Goal: Task Accomplishment & Management: Complete application form

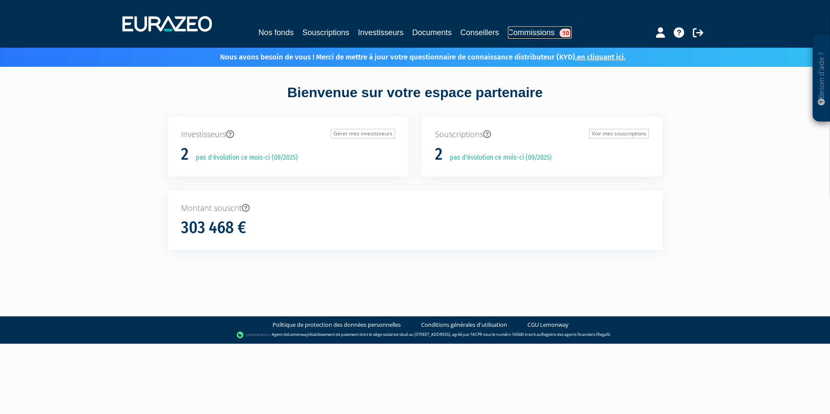
click at [549, 32] on link "Commissions 10" at bounding box center [540, 32] width 64 height 12
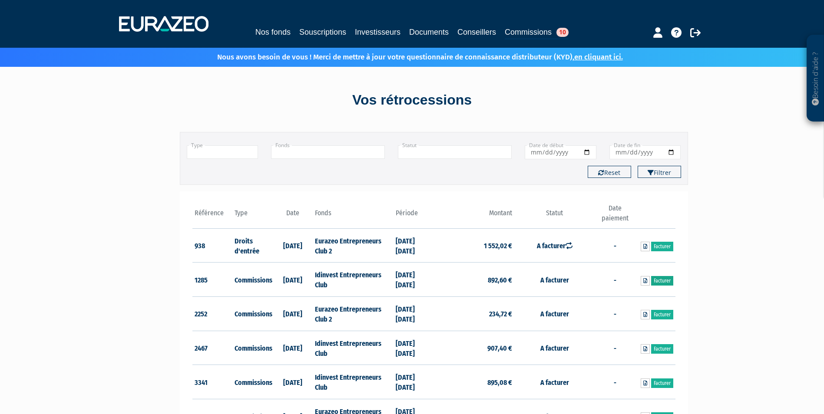
click at [659, 278] on link "Facturer" at bounding box center [662, 281] width 22 height 10
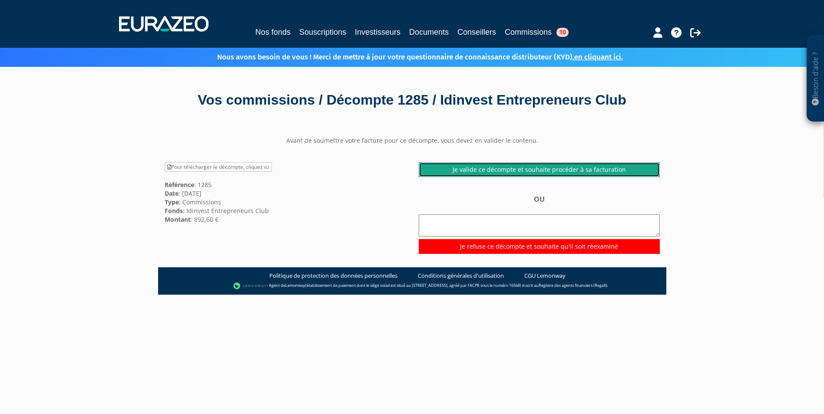
click at [516, 167] on link "Je valide ce décompte et souhaite procéder à sa facturation" at bounding box center [539, 169] width 241 height 15
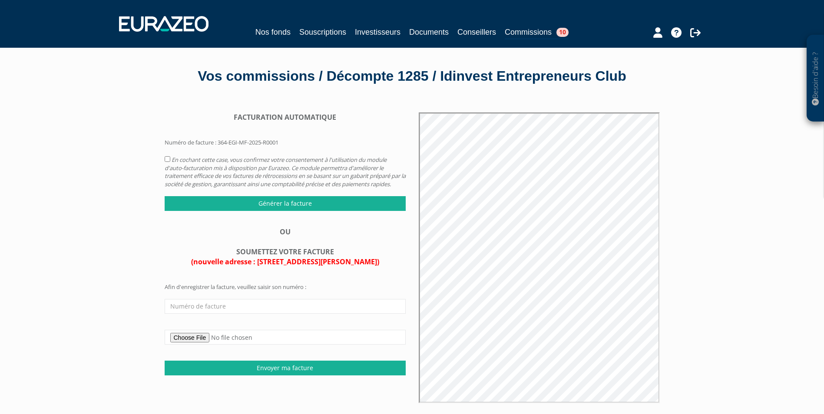
scroll to position [43, 0]
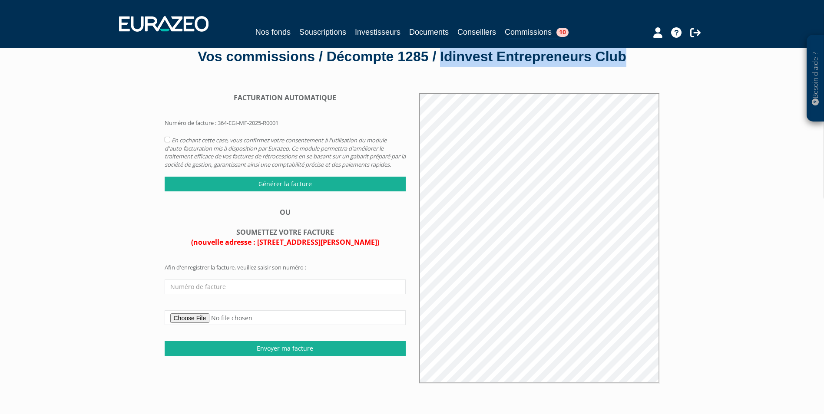
drag, startPoint x: 442, startPoint y: 56, endPoint x: 648, endPoint y: 59, distance: 206.7
click at [648, 59] on div "Vos commissions / Décompte 1285 / Idinvest Entrepreneurs Club" at bounding box center [412, 57] width 495 height 20
drag, startPoint x: 648, startPoint y: 59, endPoint x: 624, endPoint y: 57, distance: 24.4
copy div "Idinvest Entrepreneurs Club"
click at [544, 33] on link "Commissions 10" at bounding box center [537, 32] width 64 height 13
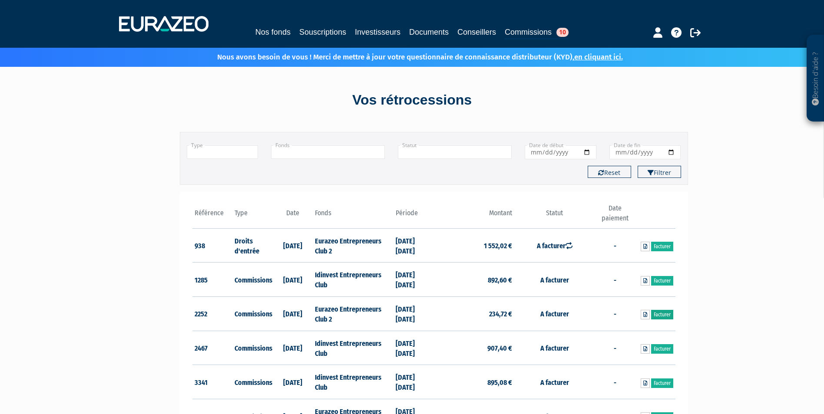
click at [661, 313] on link "Facturer" at bounding box center [662, 315] width 22 height 10
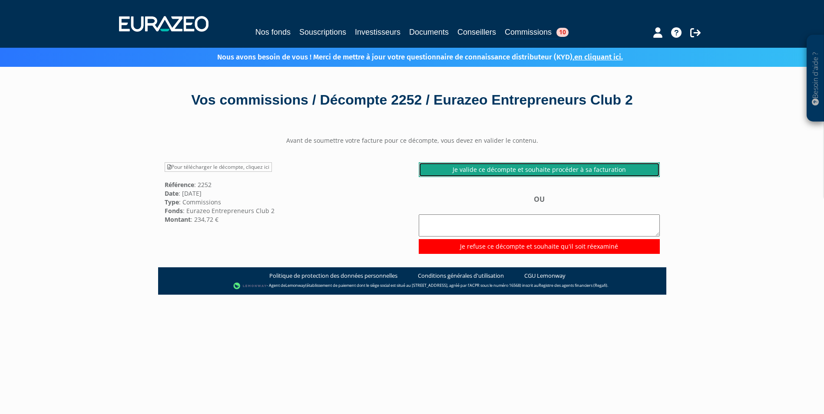
click at [515, 166] on link "Je valide ce décompte et souhaite procéder à sa facturation" at bounding box center [539, 169] width 241 height 15
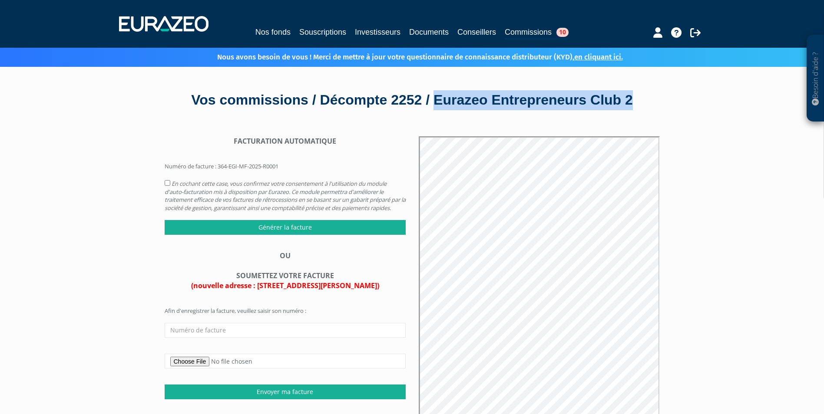
drag, startPoint x: 438, startPoint y: 97, endPoint x: 654, endPoint y: 102, distance: 216.3
click at [654, 102] on div "Vos commissions / Décompte 2252 / Eurazeo Entrepreneurs Club 2" at bounding box center [412, 100] width 495 height 20
drag, startPoint x: 654, startPoint y: 102, endPoint x: 649, endPoint y: 102, distance: 4.8
copy div "Eurazeo Entrepreneurs Club 2"
click at [533, 32] on link "Commissions 10" at bounding box center [537, 32] width 64 height 13
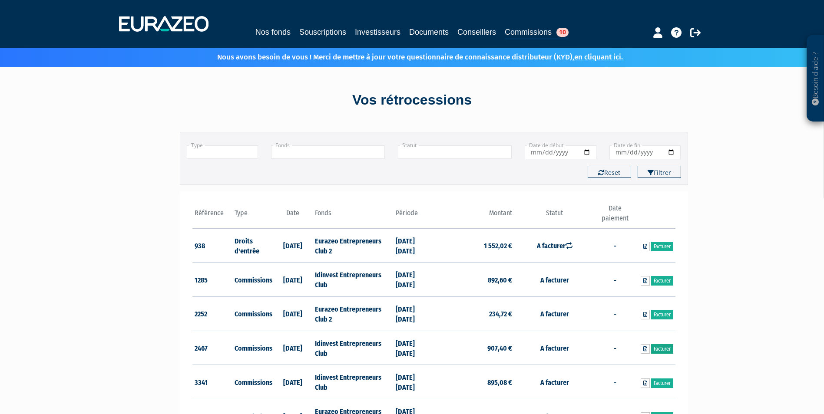
click at [658, 346] on link "Facturer" at bounding box center [662, 349] width 22 height 10
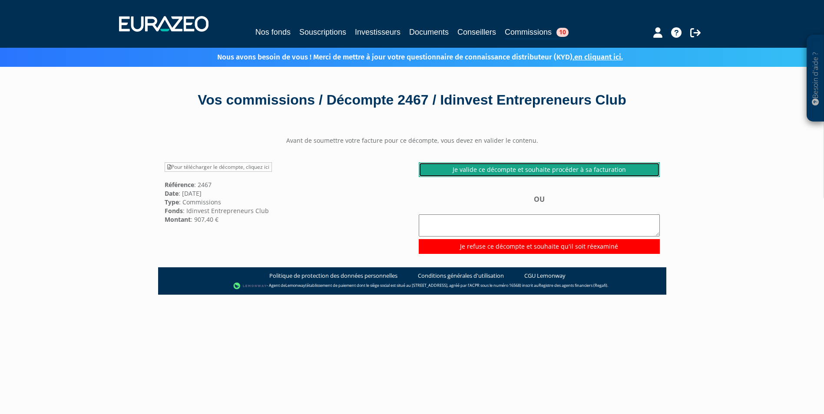
click at [524, 166] on link "Je valide ce décompte et souhaite procéder à sa facturation" at bounding box center [539, 169] width 241 height 15
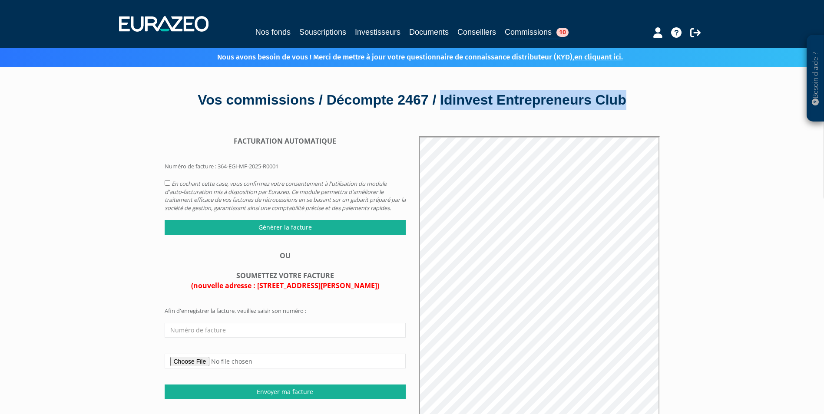
drag, startPoint x: 445, startPoint y: 100, endPoint x: 653, endPoint y: 99, distance: 208.4
click at [653, 99] on div "Vos commissions / Décompte 2467 / Idinvest Entrepreneurs Club" at bounding box center [412, 100] width 495 height 20
drag, startPoint x: 653, startPoint y: 99, endPoint x: 647, endPoint y: 99, distance: 6.5
copy div "Idinvest Entrepreneurs Club"
click at [535, 32] on link "Commissions 10" at bounding box center [537, 32] width 64 height 13
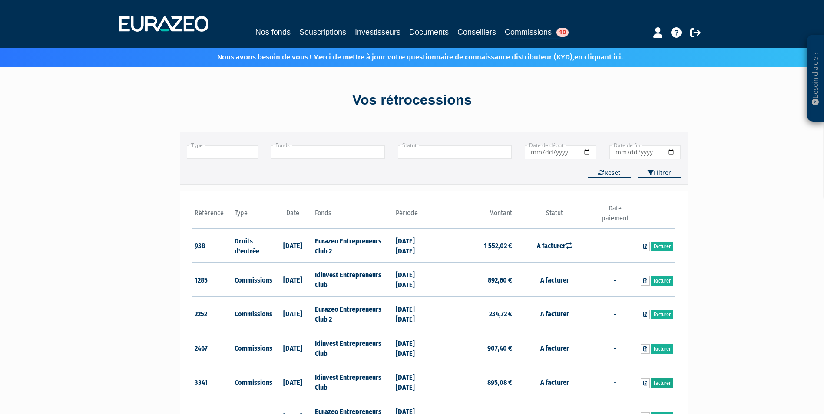
click at [663, 380] on link "Facturer" at bounding box center [662, 384] width 22 height 10
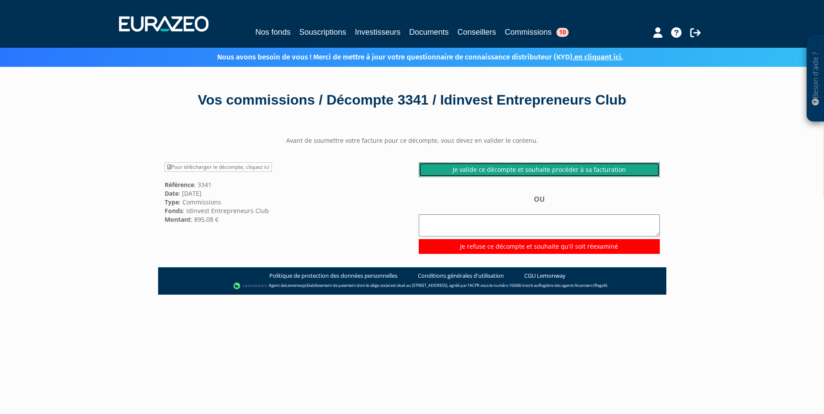
click at [558, 168] on link "Je valide ce décompte et souhaite procéder à sa facturation" at bounding box center [539, 169] width 241 height 15
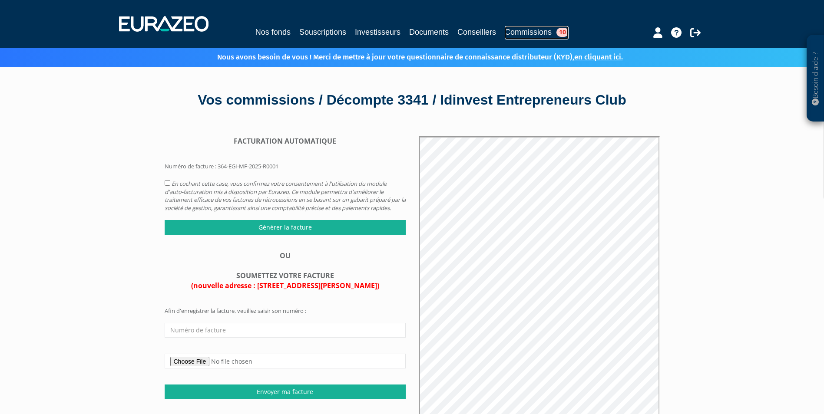
click at [547, 31] on link "Commissions 10" at bounding box center [537, 32] width 64 height 13
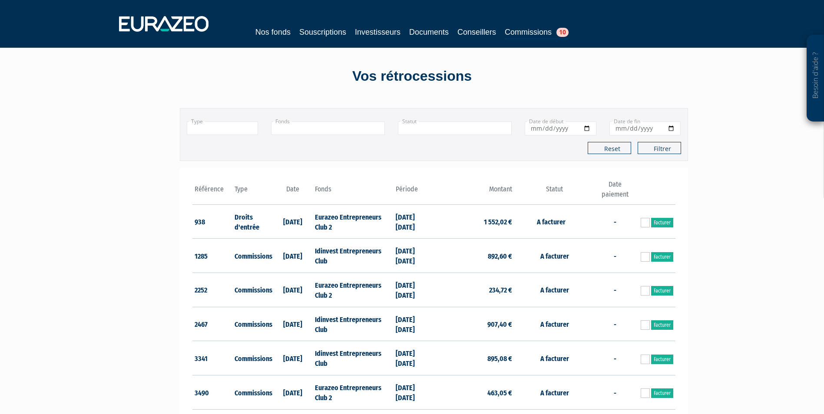
scroll to position [43, 0]
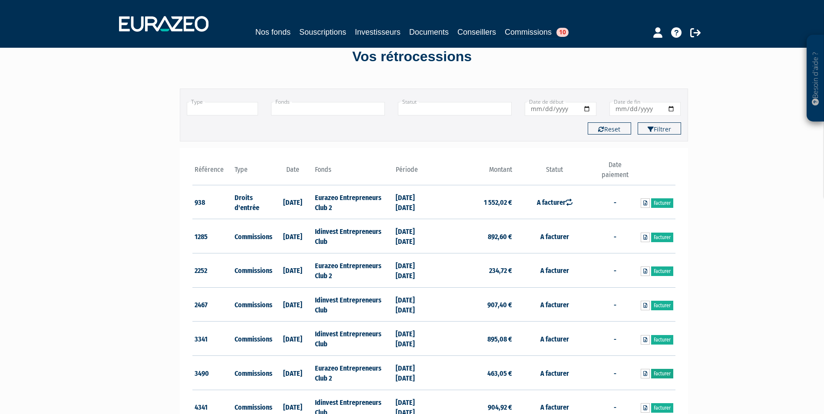
click at [665, 372] on link "Facturer" at bounding box center [662, 374] width 22 height 10
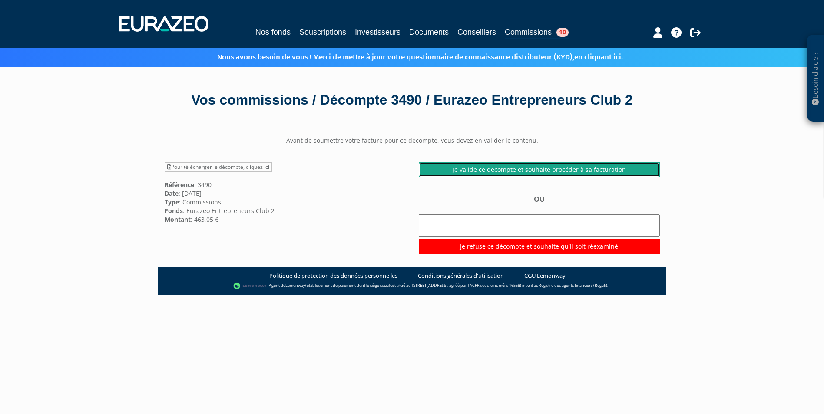
click at [561, 168] on link "Je valide ce décompte et souhaite procéder à sa facturation" at bounding box center [539, 169] width 241 height 15
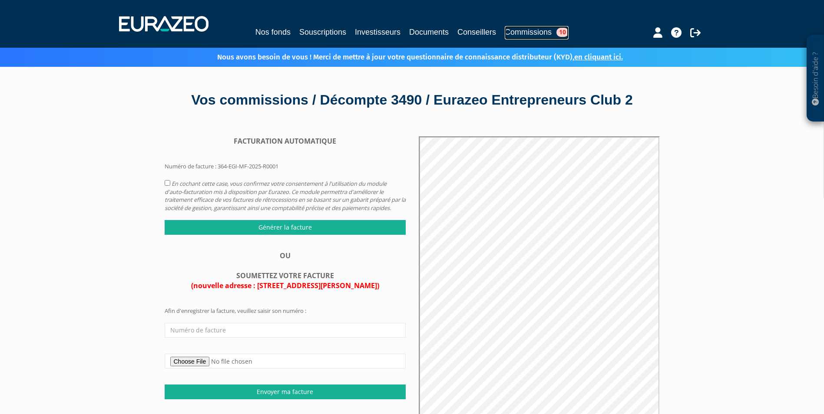
click at [552, 29] on link "Commissions 10" at bounding box center [537, 32] width 64 height 13
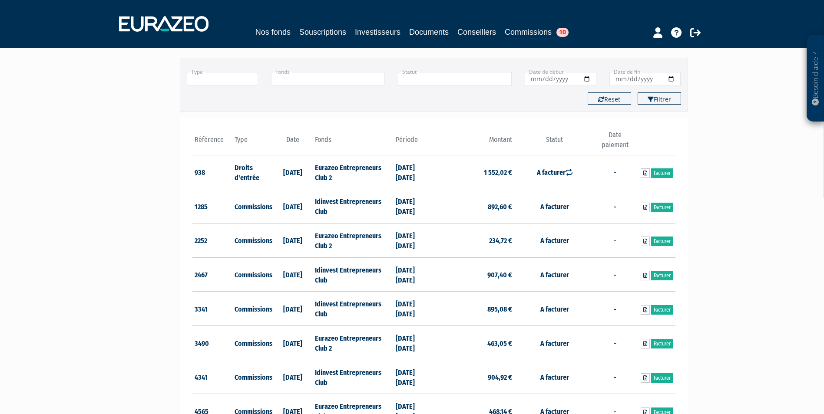
scroll to position [87, 0]
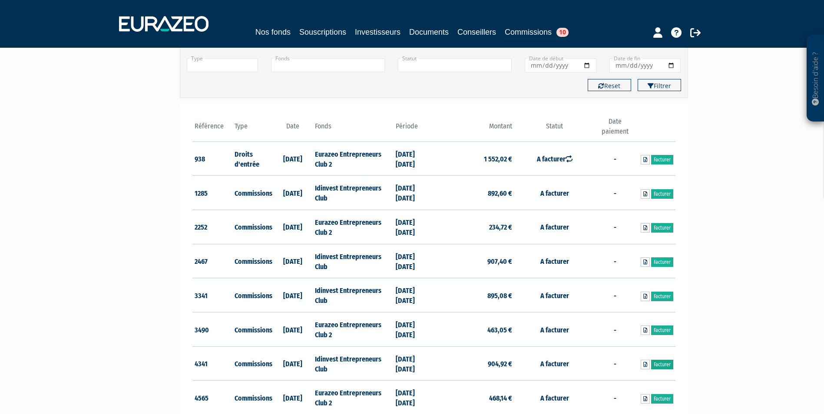
click at [663, 361] on link "Facturer" at bounding box center [662, 365] width 22 height 10
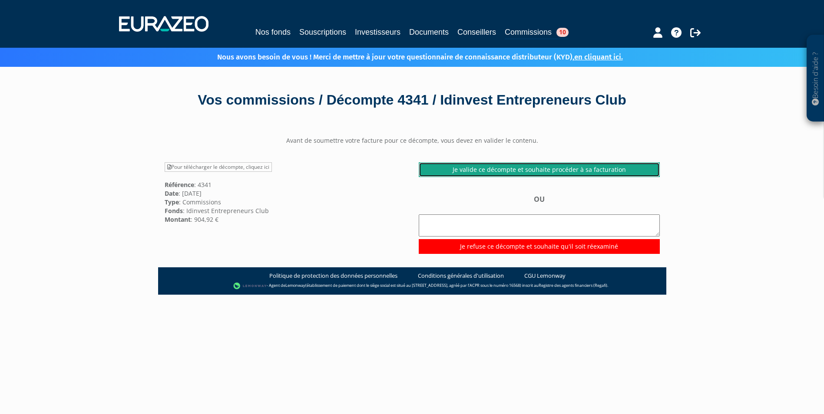
click at [540, 170] on link "Je valide ce décompte et souhaite procéder à sa facturation" at bounding box center [539, 169] width 241 height 15
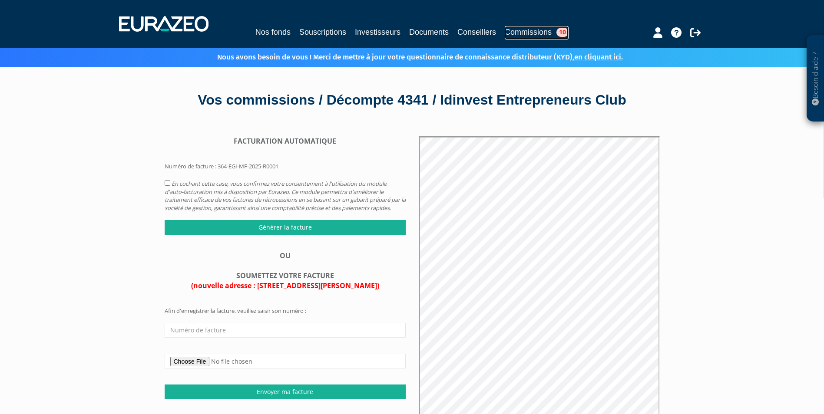
click at [544, 35] on link "Commissions 10" at bounding box center [537, 32] width 64 height 13
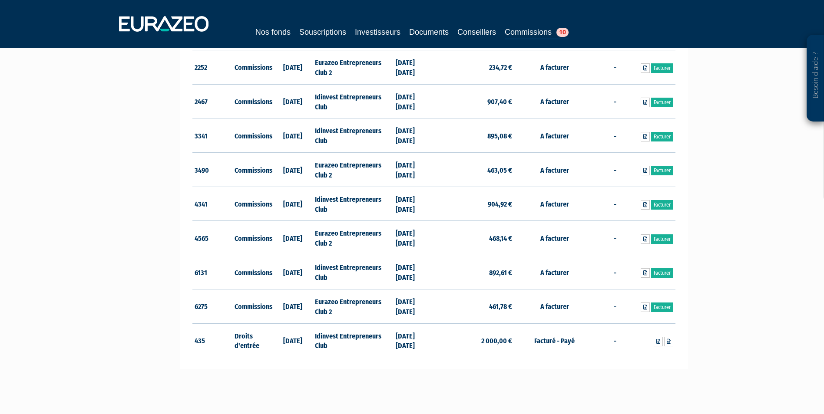
scroll to position [261, 0]
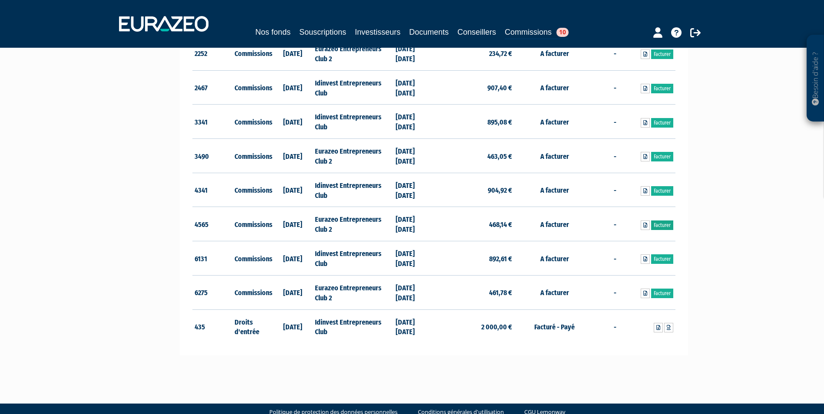
click at [662, 224] on link "Facturer" at bounding box center [662, 226] width 22 height 10
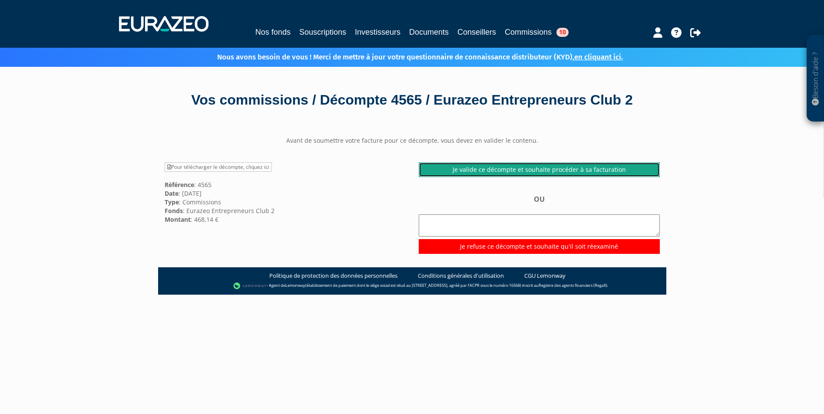
click at [541, 164] on link "Je valide ce décompte et souhaite procéder à sa facturation" at bounding box center [539, 169] width 241 height 15
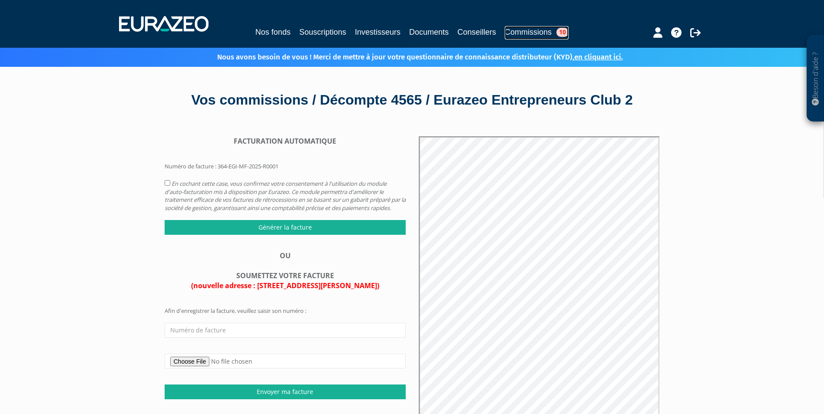
click at [545, 29] on link "Commissions 10" at bounding box center [537, 32] width 64 height 13
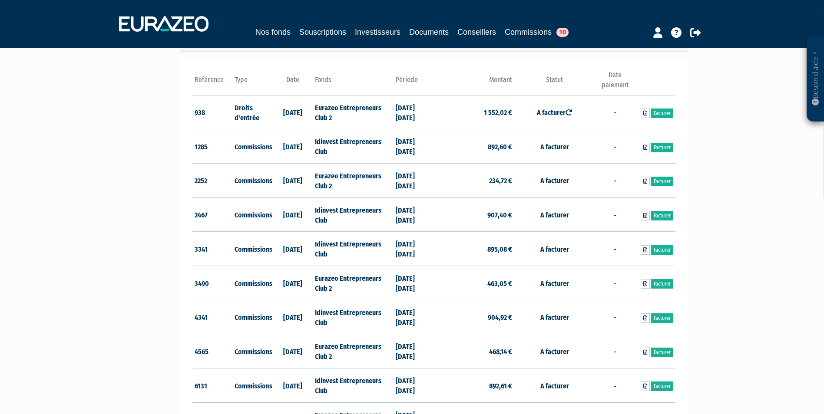
scroll to position [174, 0]
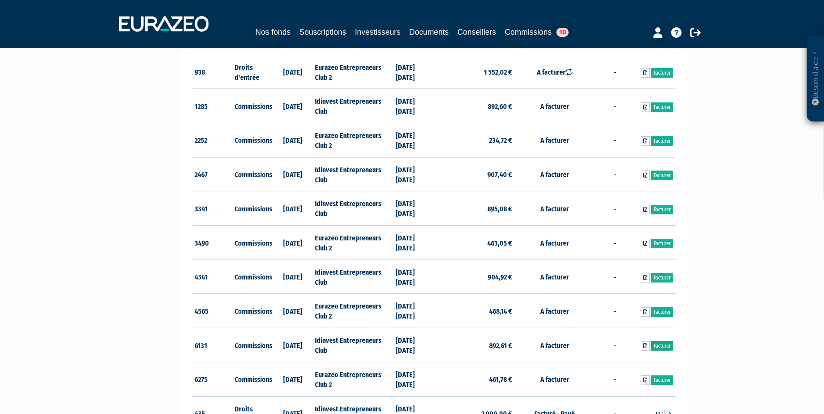
click at [661, 344] on link "Facturer" at bounding box center [662, 346] width 22 height 10
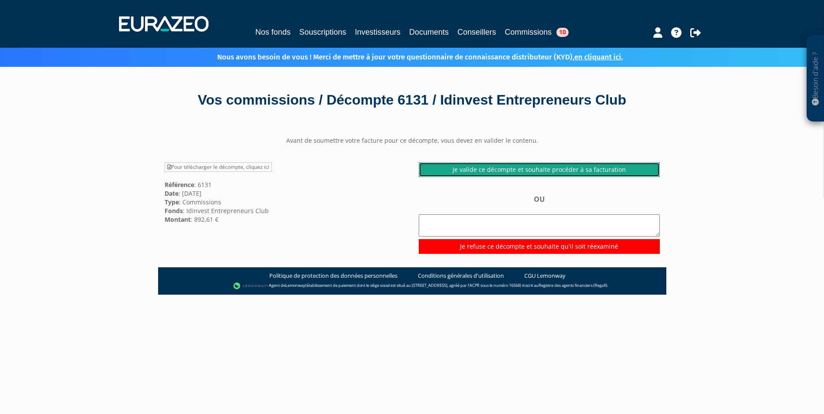
click at [550, 163] on link "Je valide ce décompte et souhaite procéder à sa facturation" at bounding box center [539, 169] width 241 height 15
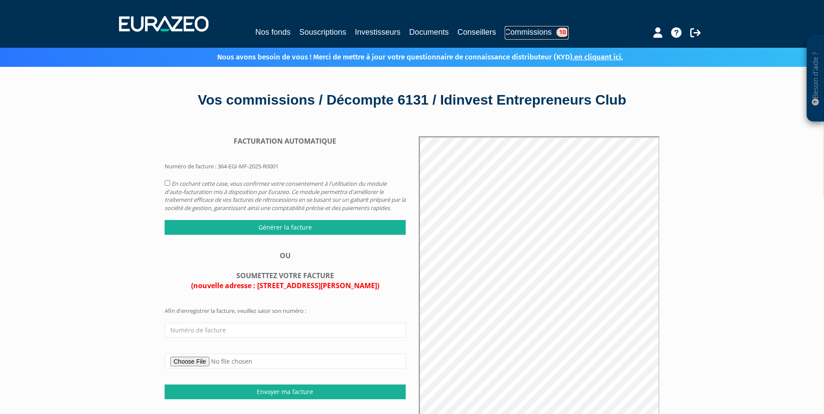
click at [532, 32] on link "Commissions 10" at bounding box center [537, 32] width 64 height 13
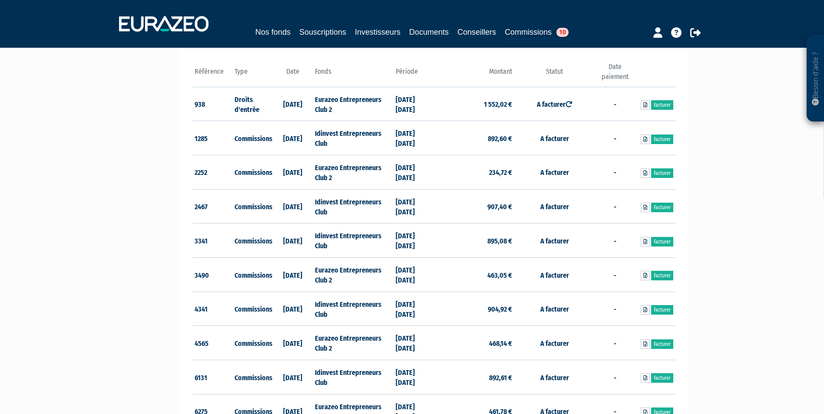
scroll to position [217, 0]
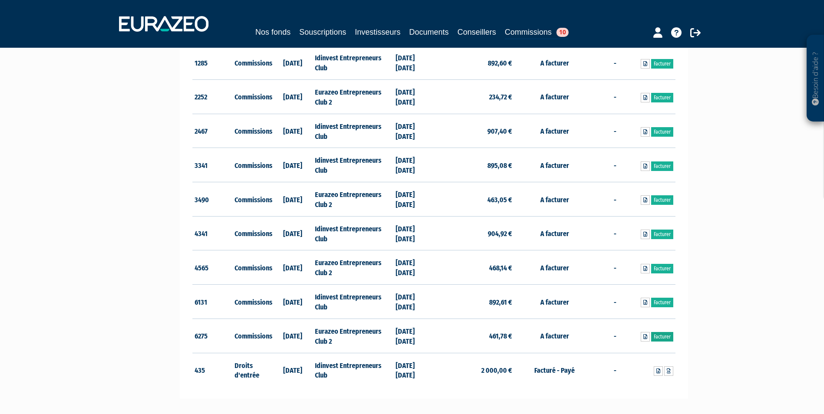
click at [658, 336] on link "Facturer" at bounding box center [662, 337] width 22 height 10
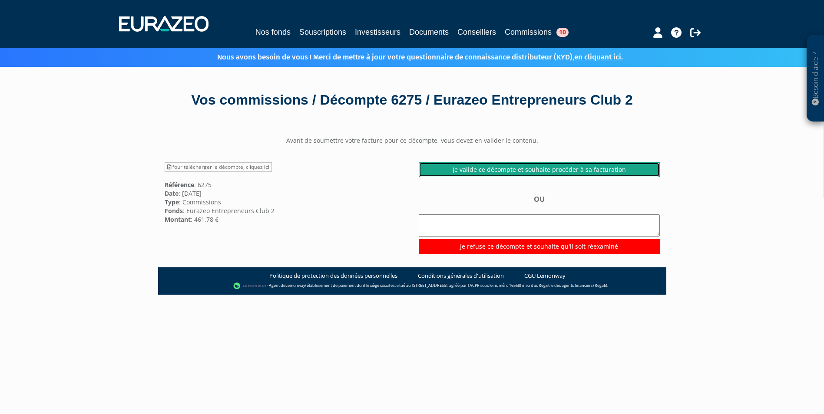
click at [535, 166] on link "Je valide ce décompte et souhaite procéder à sa facturation" at bounding box center [539, 169] width 241 height 15
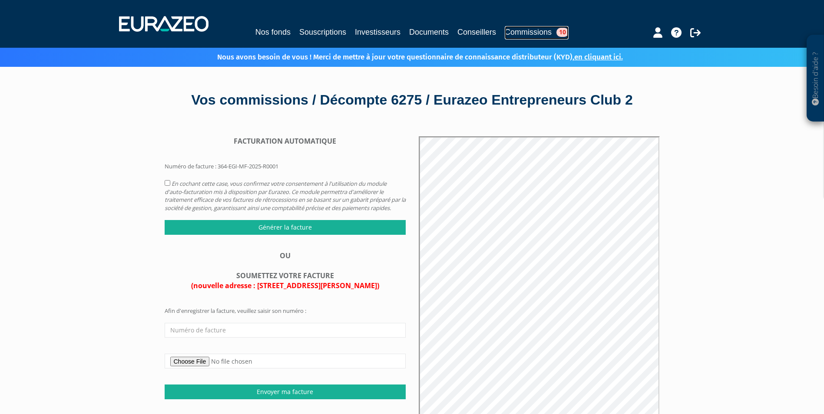
click at [538, 31] on link "Commissions 10" at bounding box center [537, 32] width 64 height 13
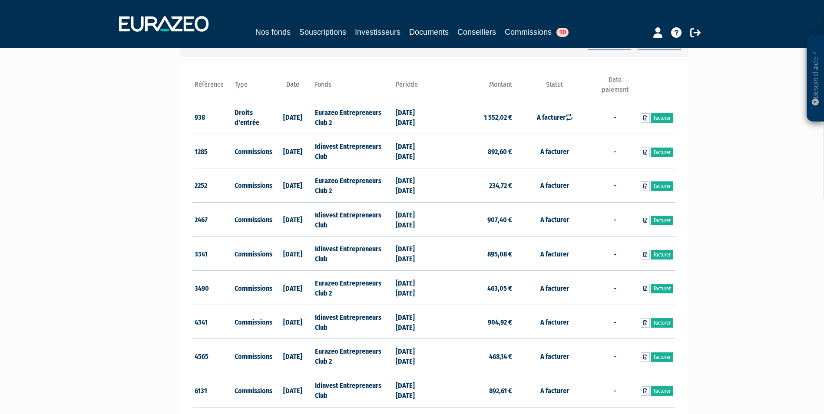
scroll to position [104, 0]
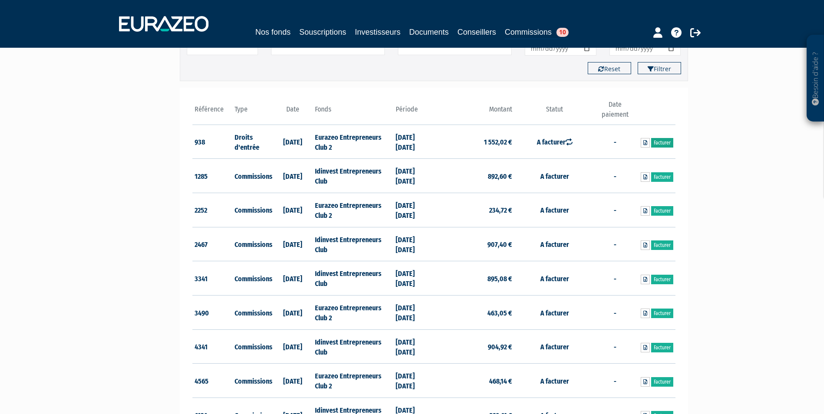
click at [661, 140] on link "Facturer" at bounding box center [662, 143] width 22 height 10
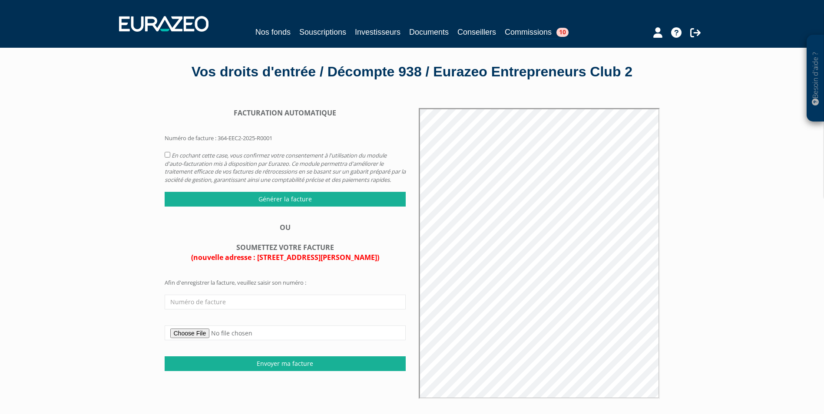
scroll to position [43, 0]
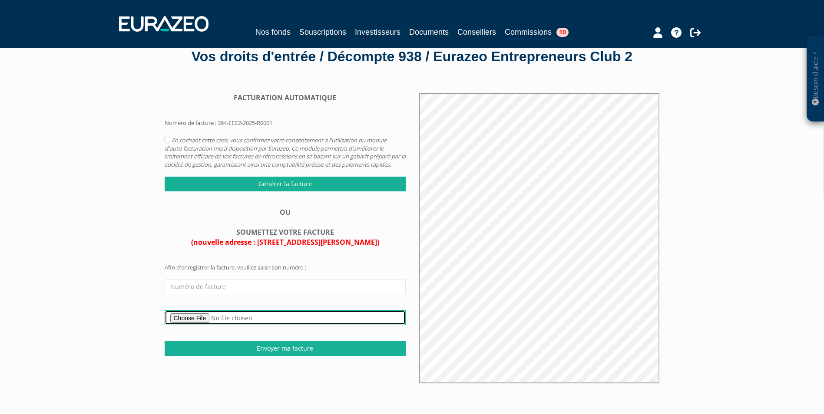
click at [201, 325] on input "file" at bounding box center [285, 317] width 241 height 15
type input "C:\fakepath\Facture Annul et remplace [PERSON_NAME] 2023M08 .pdf"
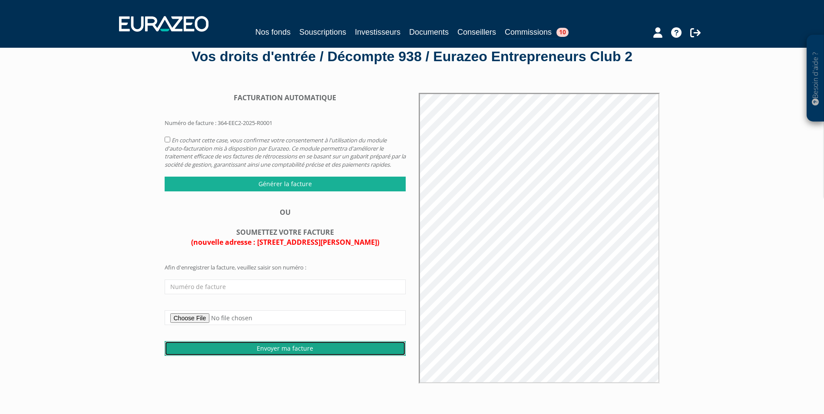
click at [283, 356] on input "Envoyer ma facture" at bounding box center [285, 348] width 241 height 15
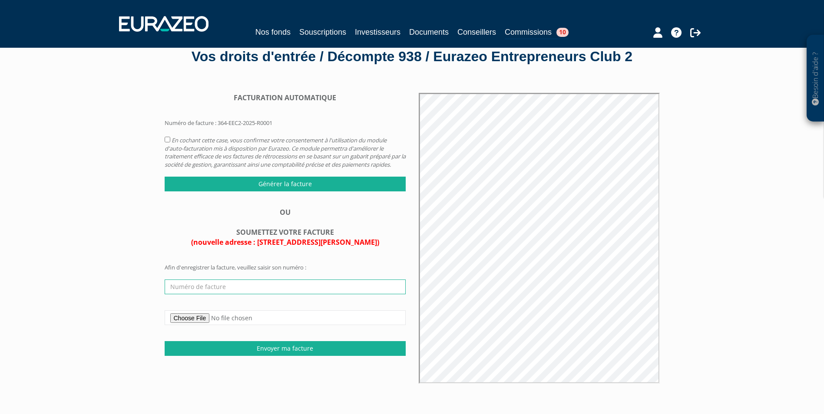
click at [238, 294] on input "text" at bounding box center [285, 287] width 241 height 15
click at [199, 294] on input "text" at bounding box center [285, 287] width 241 height 15
type input "202300488"
drag, startPoint x: 257, startPoint y: 271, endPoint x: 332, endPoint y: 273, distance: 74.7
click at [332, 247] on span "(nouvelle adresse : 66 rue Pierre Charron, 75008 Paris)" at bounding box center [285, 243] width 188 height 10
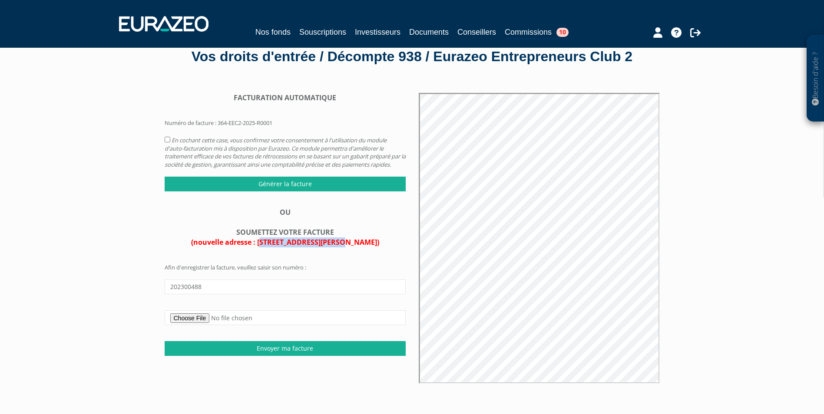
drag, startPoint x: 332, startPoint y: 273, endPoint x: 318, endPoint y: 270, distance: 14.6
copy span "66 rue Pierre Charron"
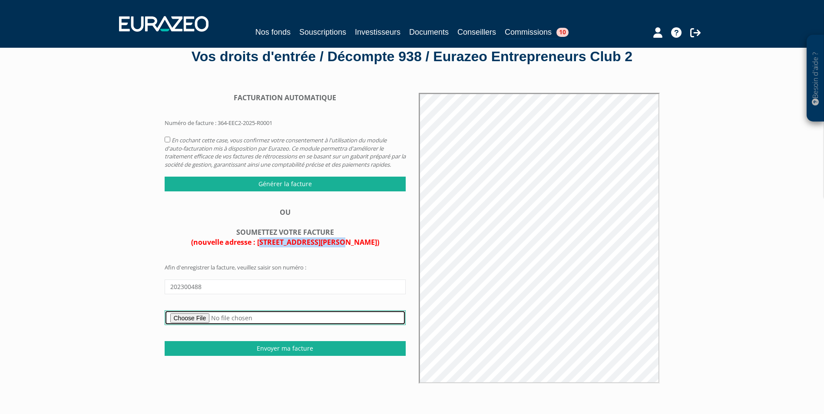
click at [379, 325] on input "file" at bounding box center [285, 317] width 241 height 15
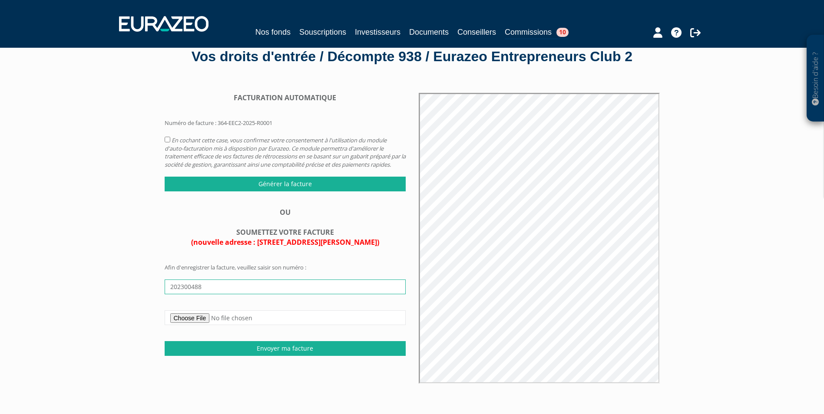
drag, startPoint x: 205, startPoint y: 313, endPoint x: 125, endPoint y: 311, distance: 79.9
click at [125, 311] on div "Besoin d'aide ? × J'ai besoin d'aide Si vous avez une question à propos du fonc…" at bounding box center [412, 239] width 824 height 565
click at [545, 34] on link "Commissions 10" at bounding box center [537, 32] width 64 height 13
